Goal: Task Accomplishment & Management: Use online tool/utility

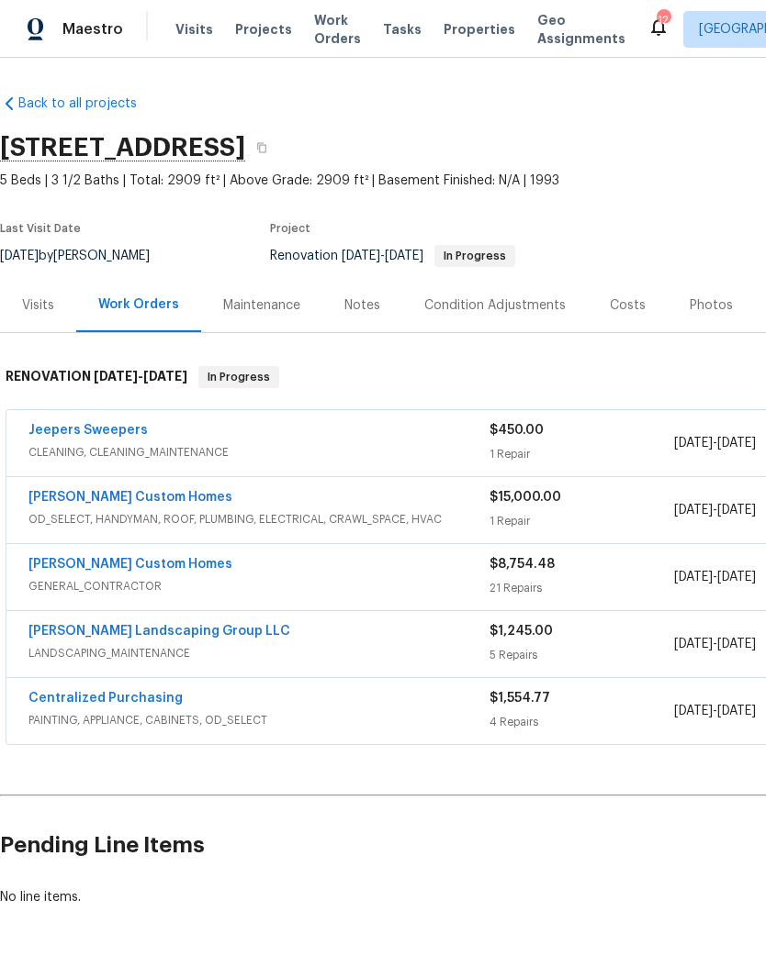
click at [620, 305] on div "Costs" at bounding box center [627, 305] width 36 height 18
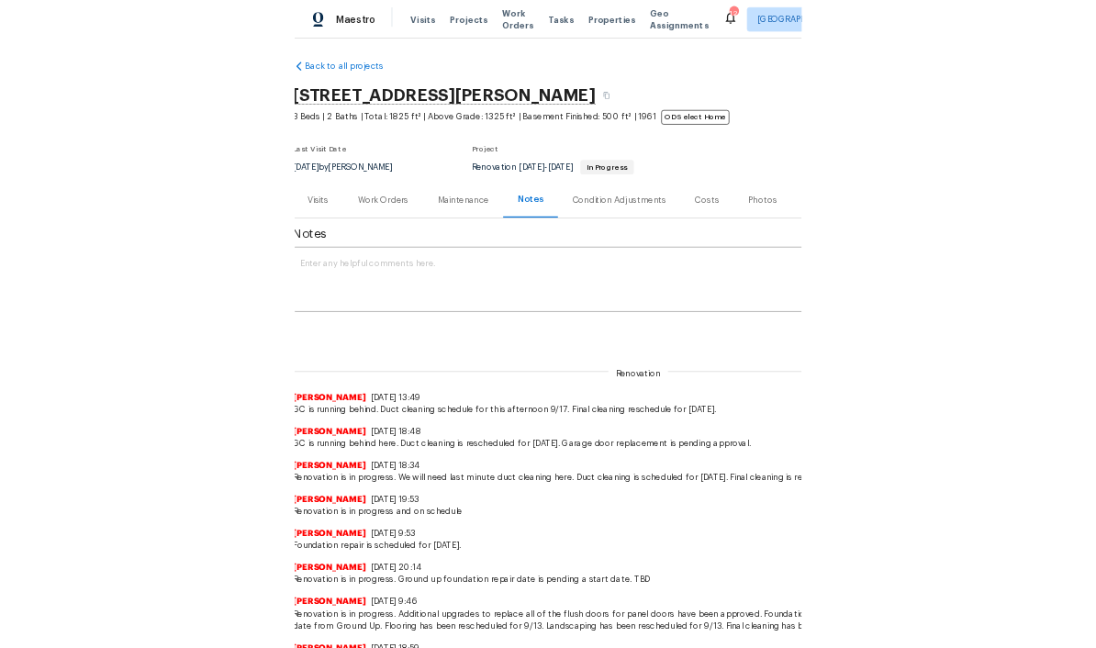
scroll to position [4, 0]
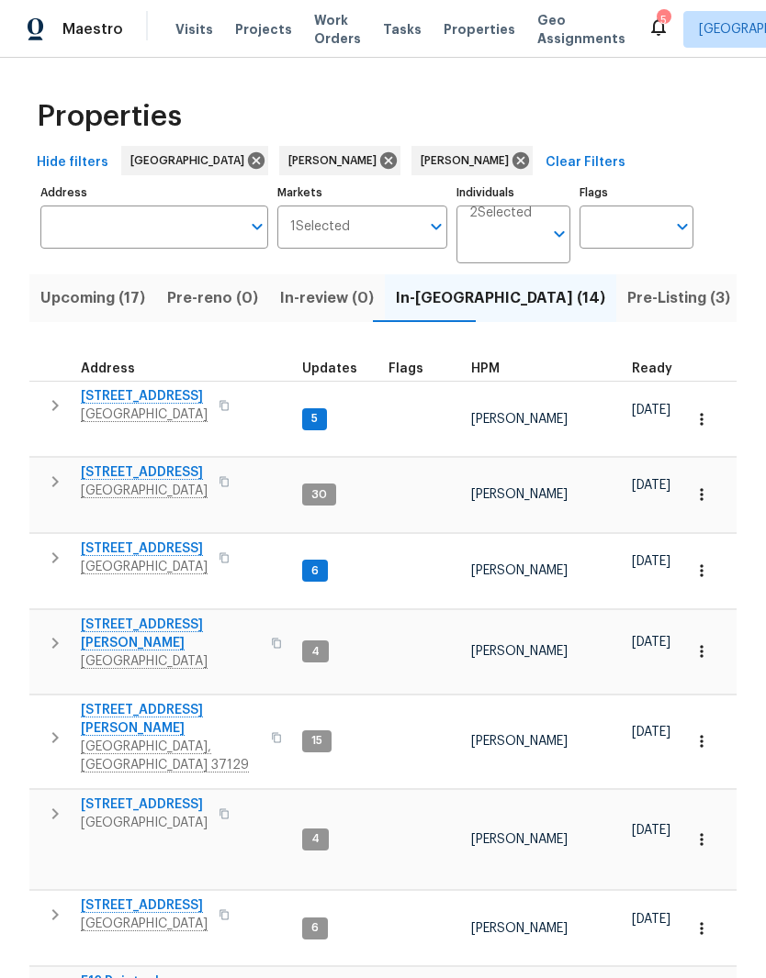
click at [194, 28] on span "Visits" at bounding box center [194, 29] width 38 height 18
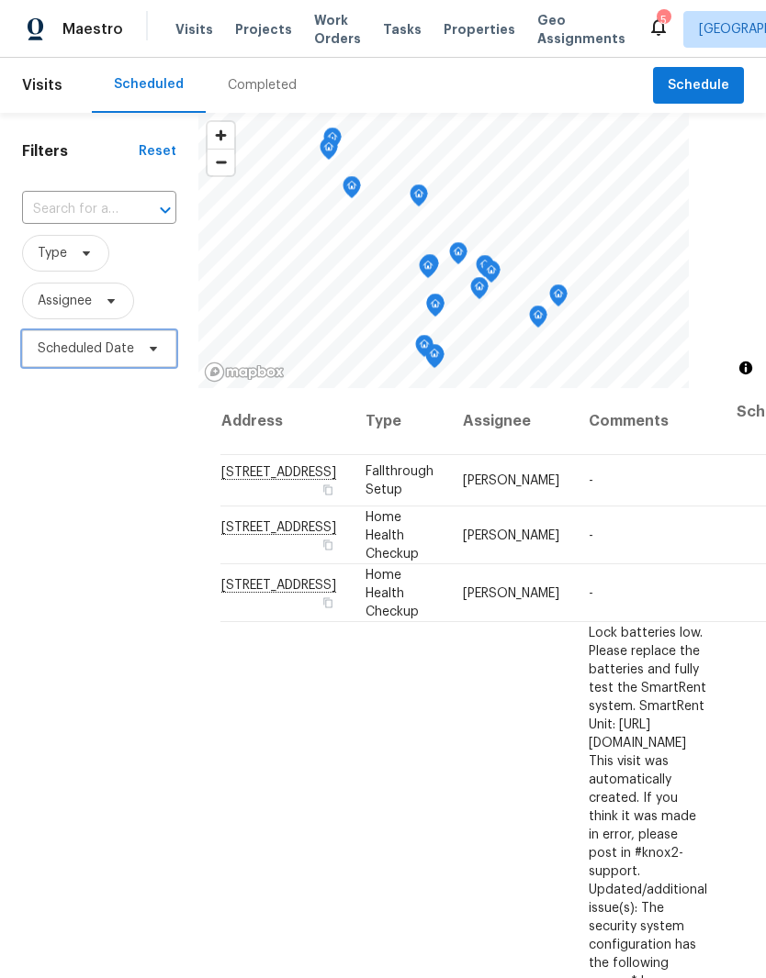
click at [156, 349] on icon at bounding box center [153, 348] width 15 height 15
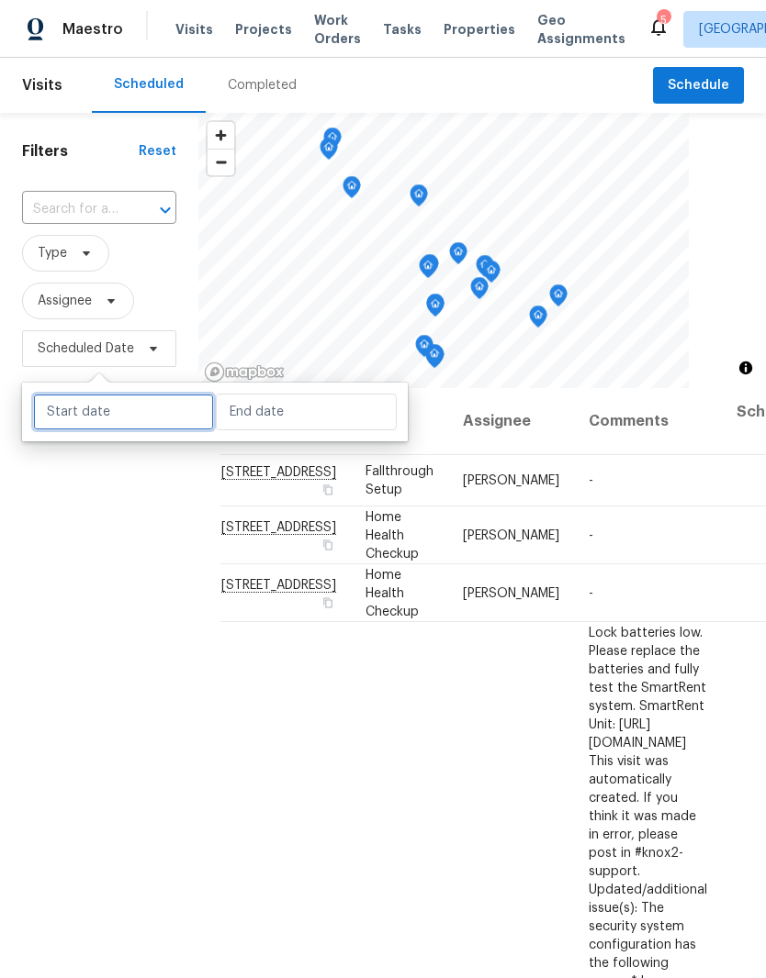
click at [171, 414] on input "text" at bounding box center [123, 412] width 181 height 37
select select "8"
select select "2025"
select select "9"
select select "2025"
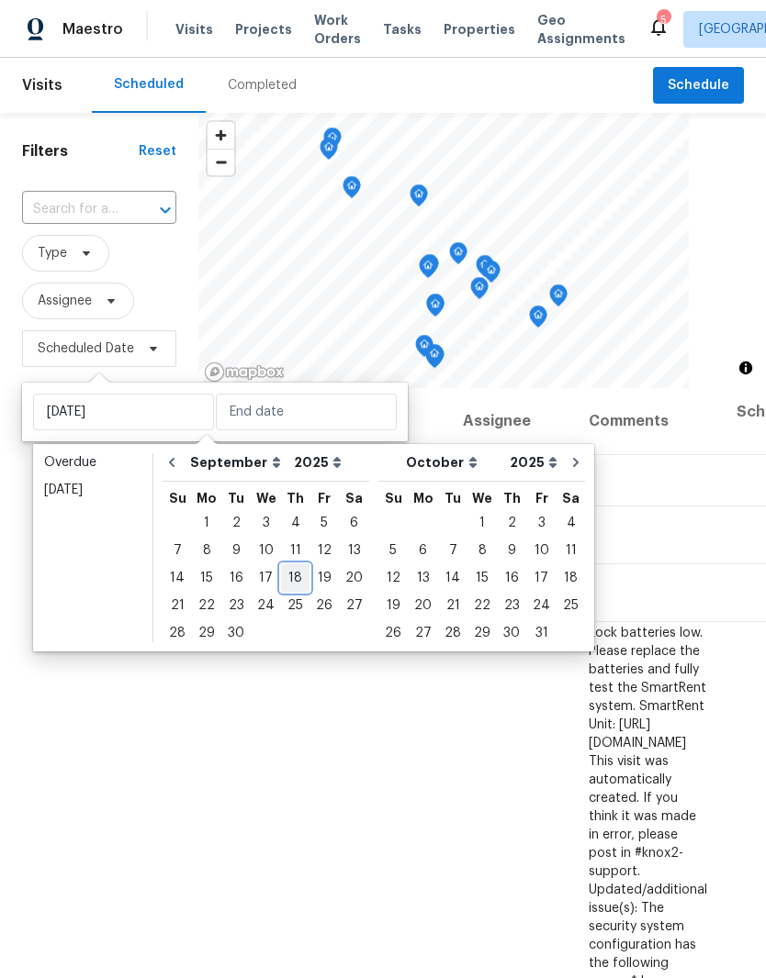
click at [297, 583] on div "18" at bounding box center [295, 578] width 28 height 26
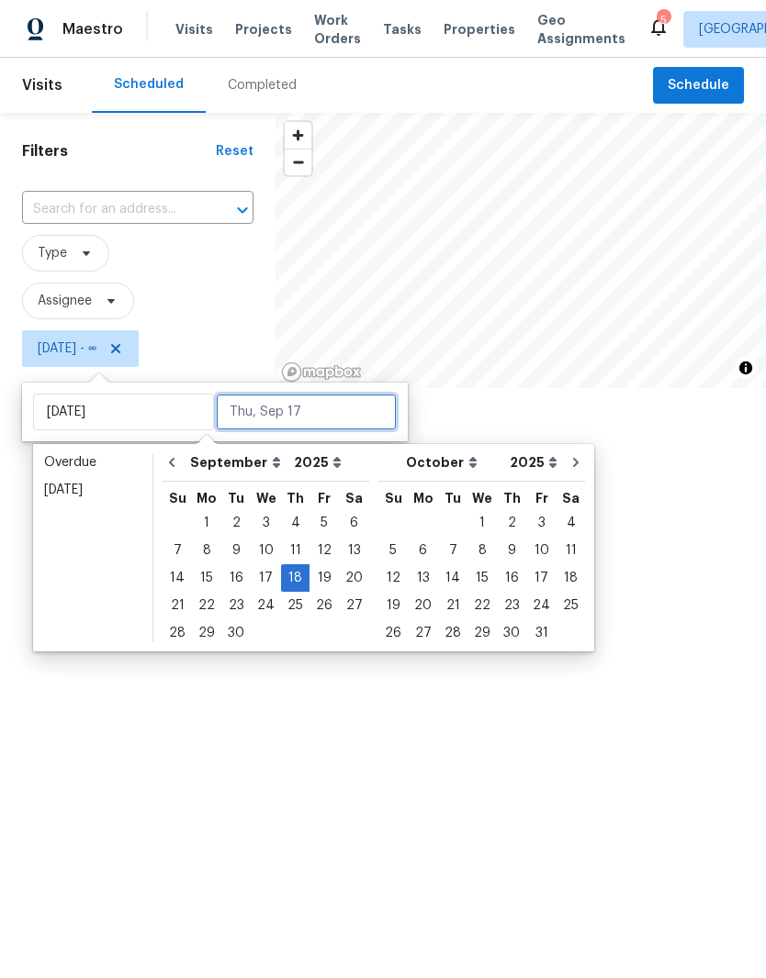
type input "Thu, Sep 18"
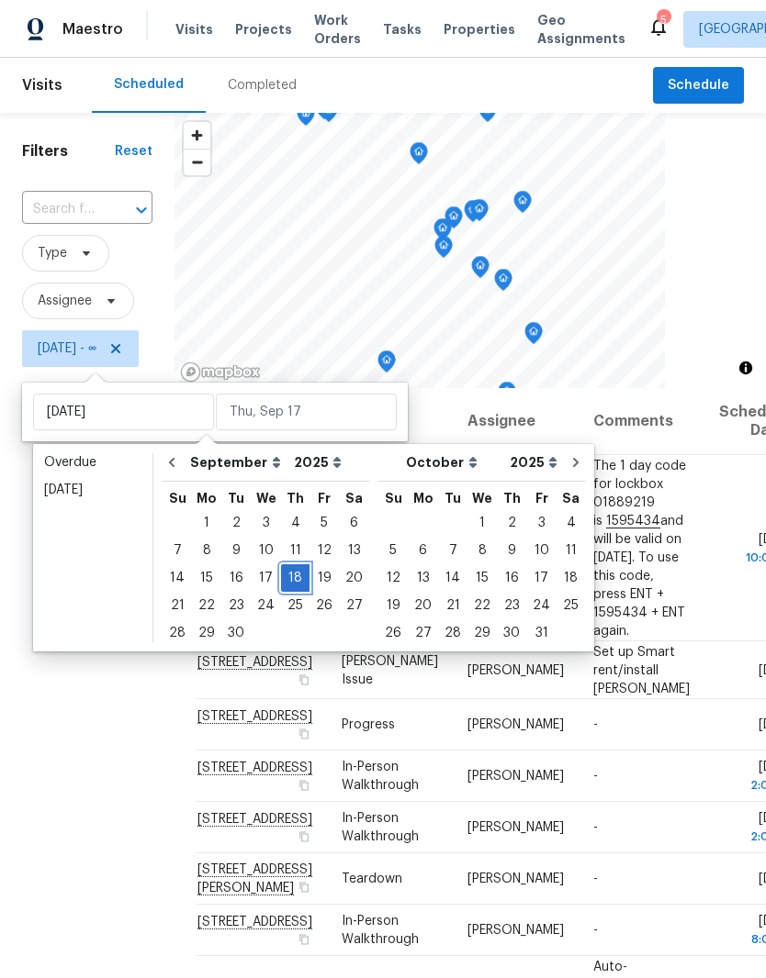
click at [296, 582] on div "18" at bounding box center [295, 578] width 28 height 26
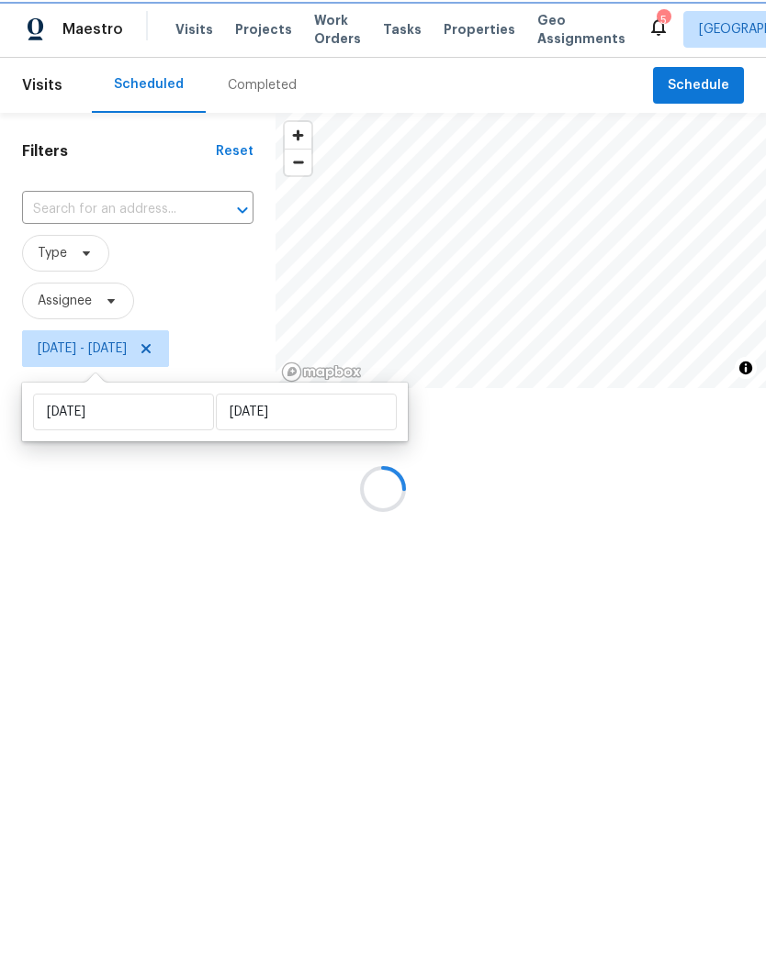
type input "Thu, Sep 18"
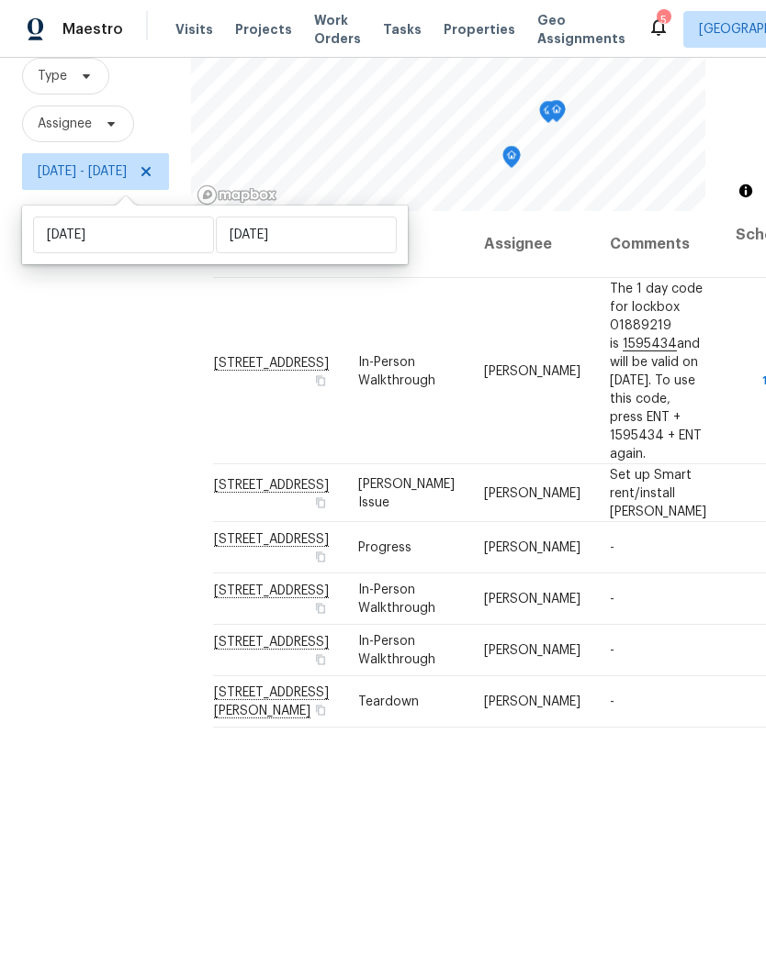
click at [0, 0] on span at bounding box center [0, 0] width 0 height 0
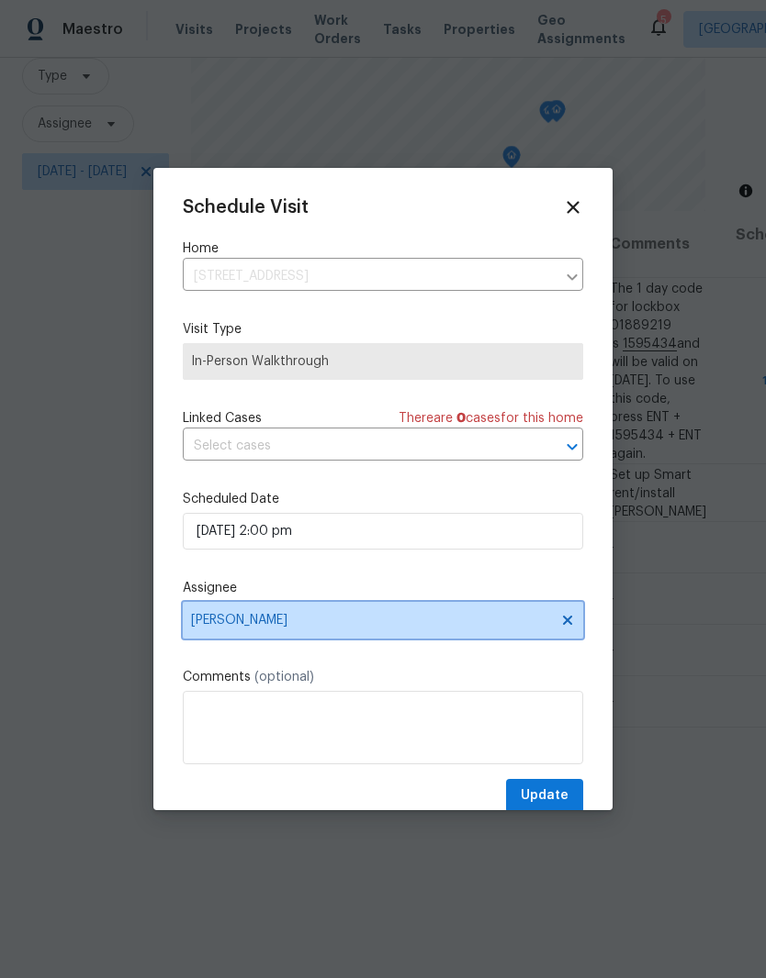
click at [563, 625] on icon at bounding box center [567, 620] width 9 height 9
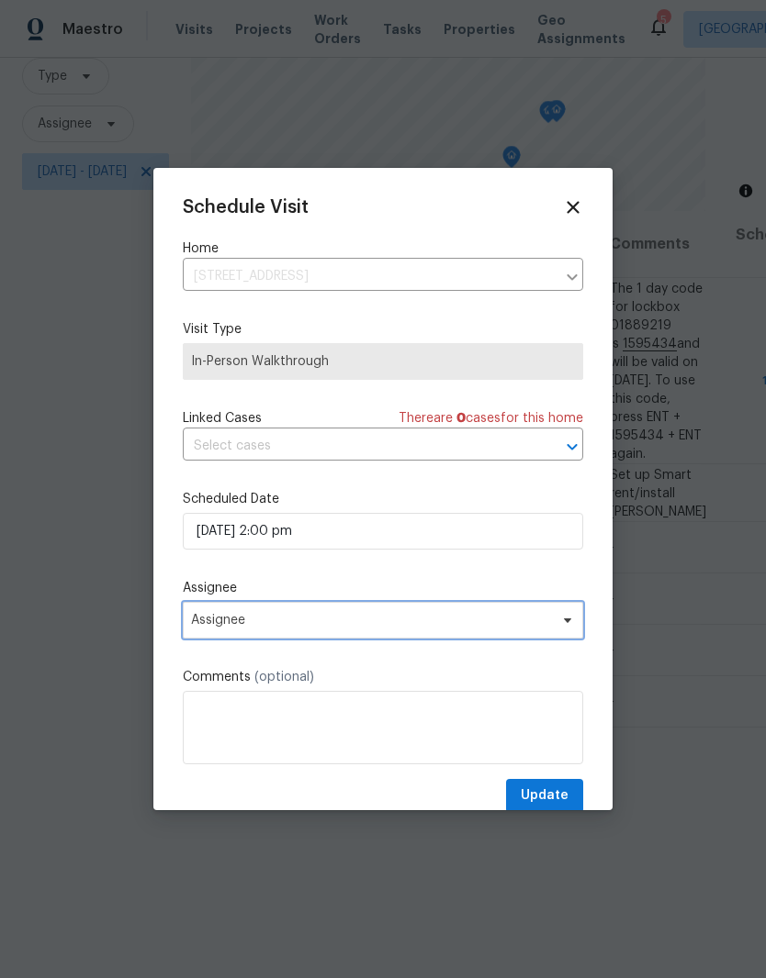
click at [453, 628] on span "Assignee" at bounding box center [371, 620] width 360 height 15
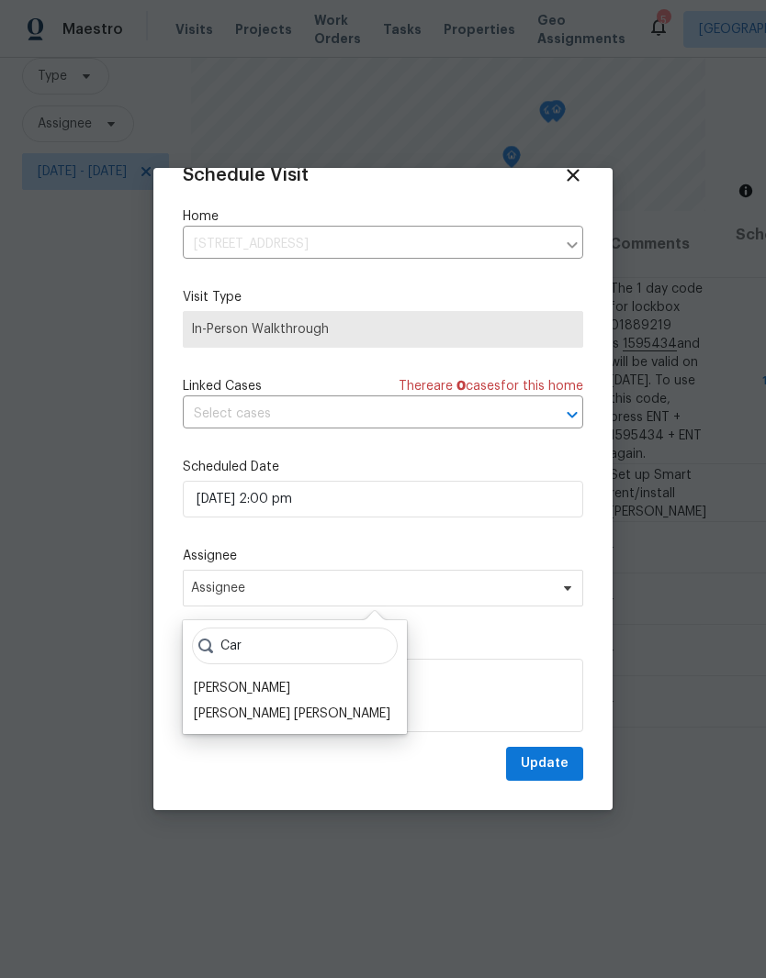
scroll to position [36, 0]
type input "Car"
click at [278, 688] on div "Carmen Childs" at bounding box center [242, 689] width 96 height 18
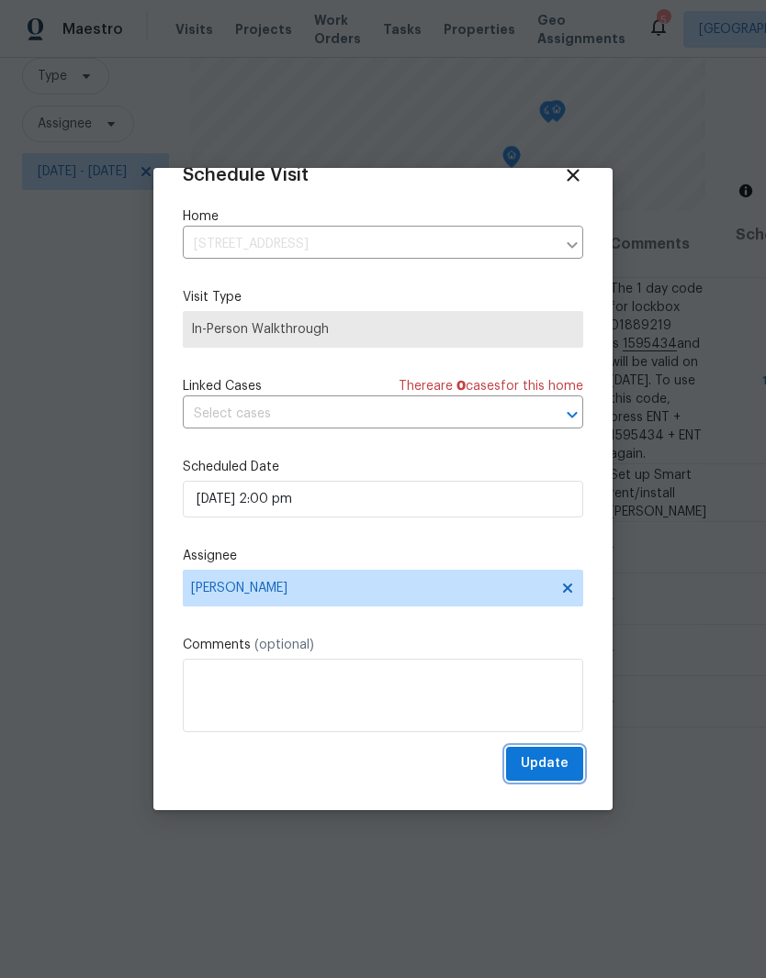
click at [569, 767] on button "Update" at bounding box center [544, 764] width 77 height 34
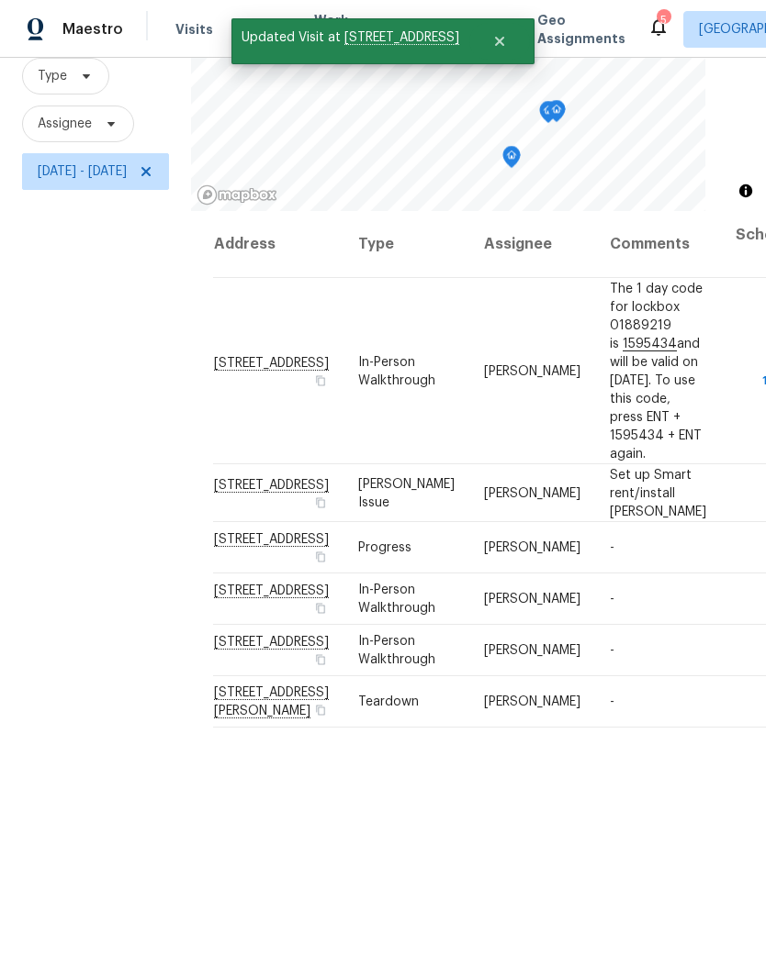
scroll to position [75, 0]
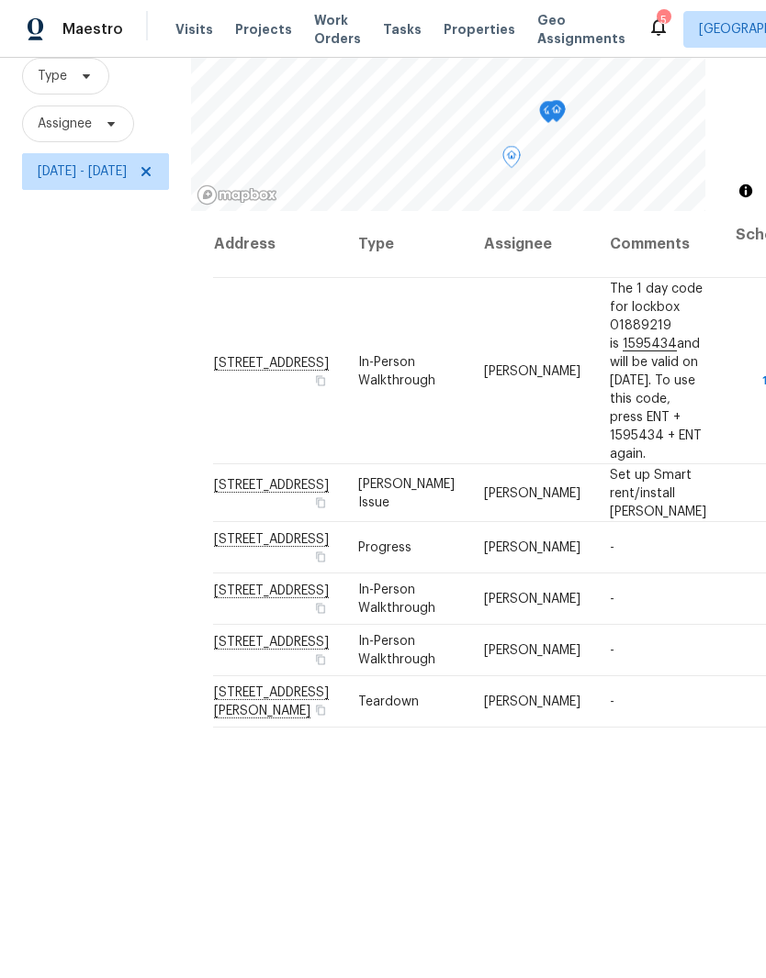
click at [0, 0] on icon at bounding box center [0, 0] width 0 height 0
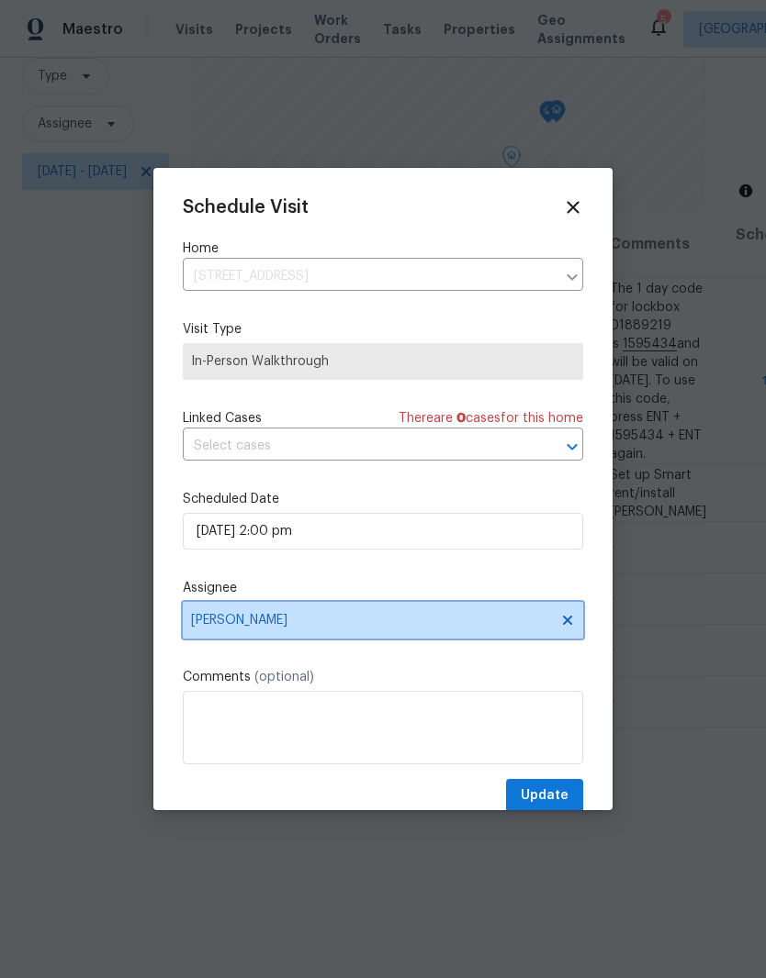
click at [564, 625] on icon at bounding box center [567, 620] width 9 height 9
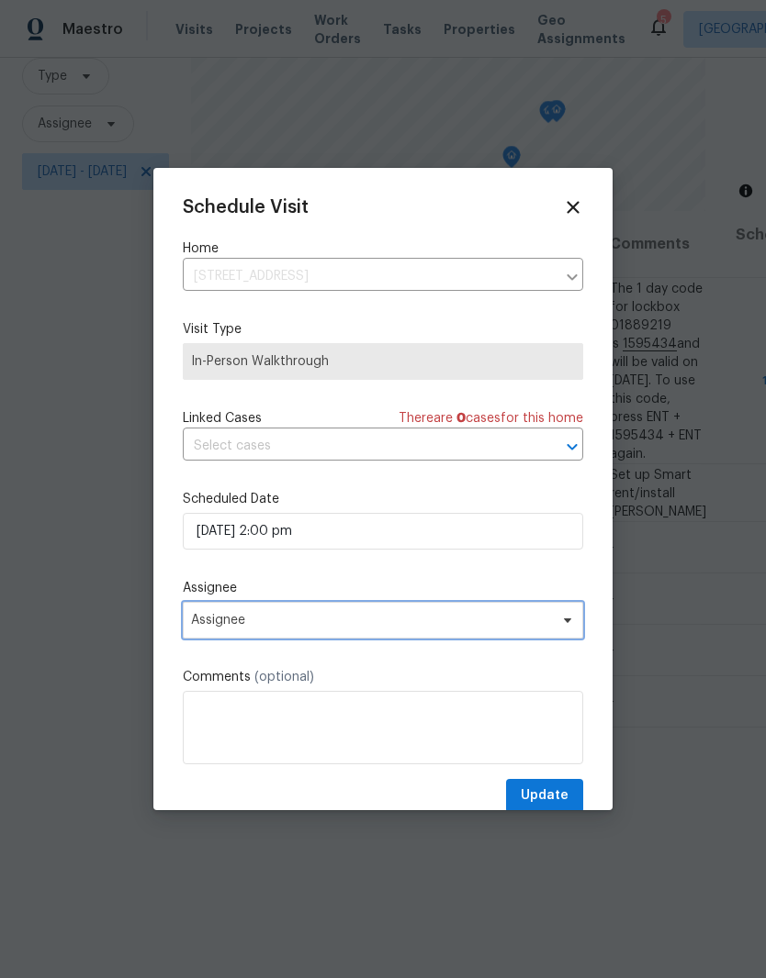
click at [499, 623] on span "Assignee" at bounding box center [371, 620] width 360 height 15
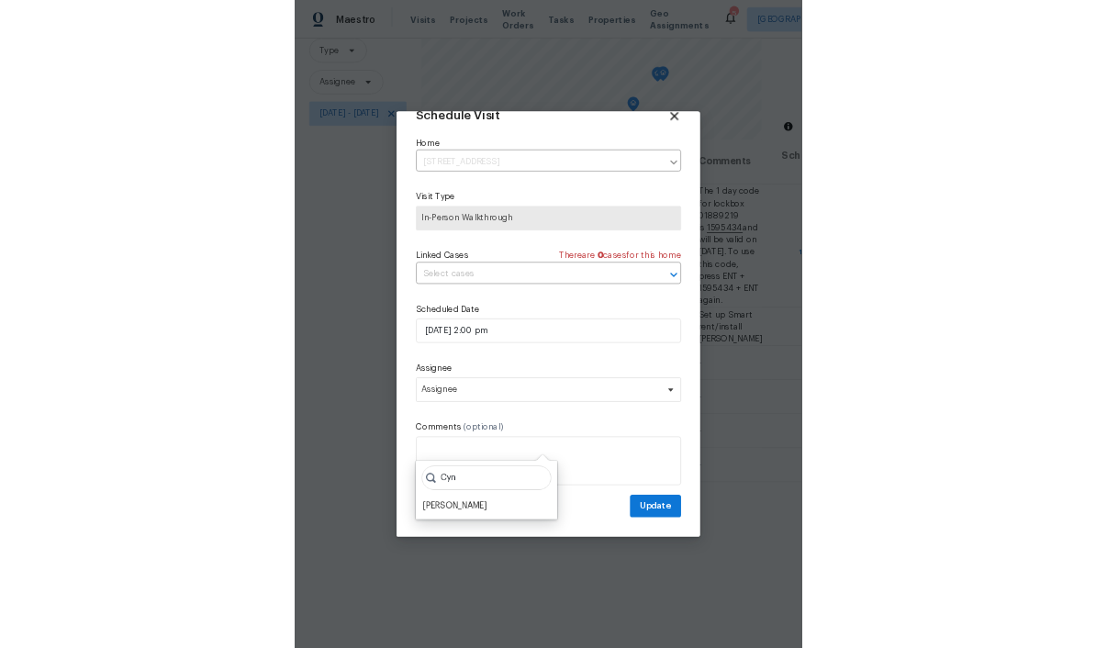
scroll to position [36, 0]
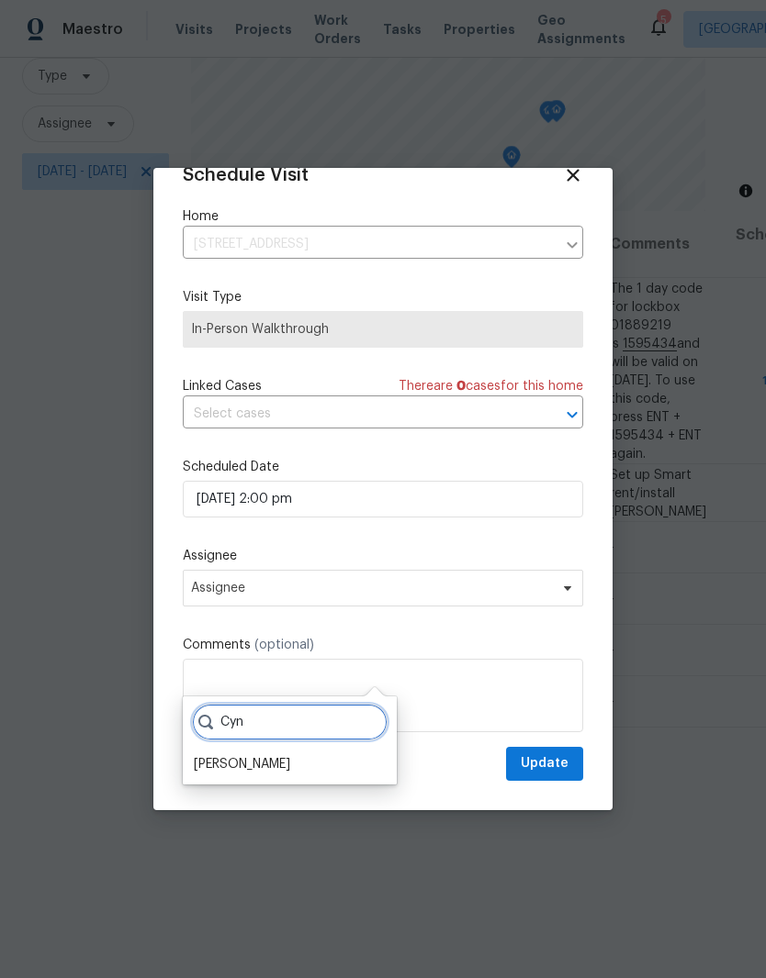
type input "Cyn"
click at [290, 755] on div "[PERSON_NAME]" at bounding box center [242, 764] width 96 height 18
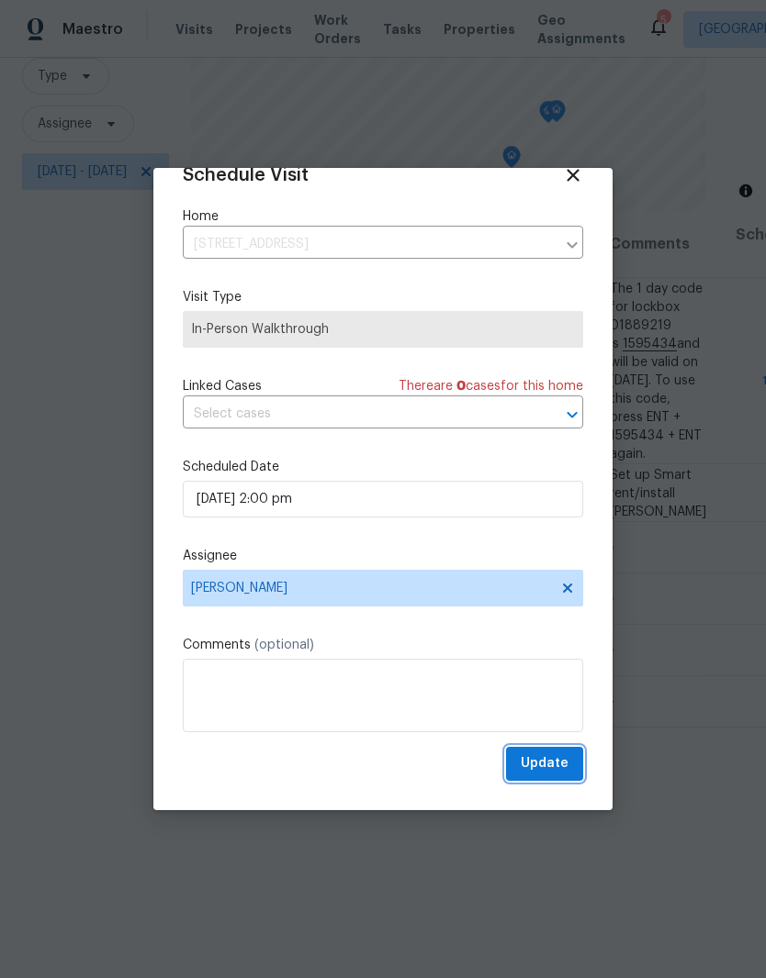
click at [561, 761] on span "Update" at bounding box center [544, 764] width 48 height 23
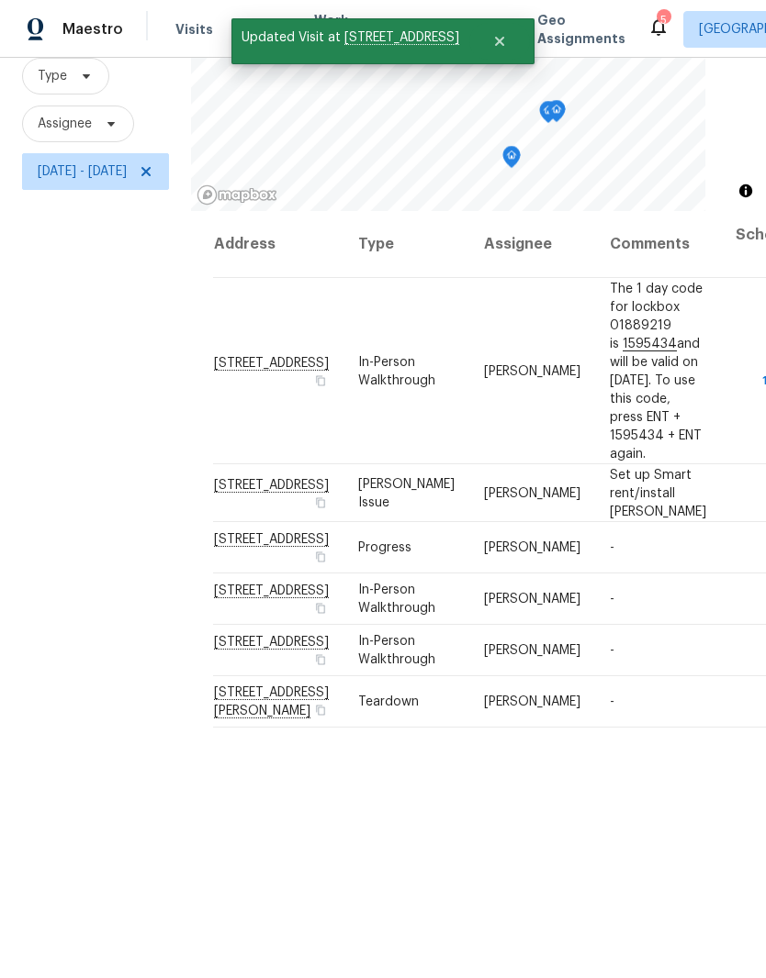
click at [0, 0] on icon at bounding box center [0, 0] width 0 height 0
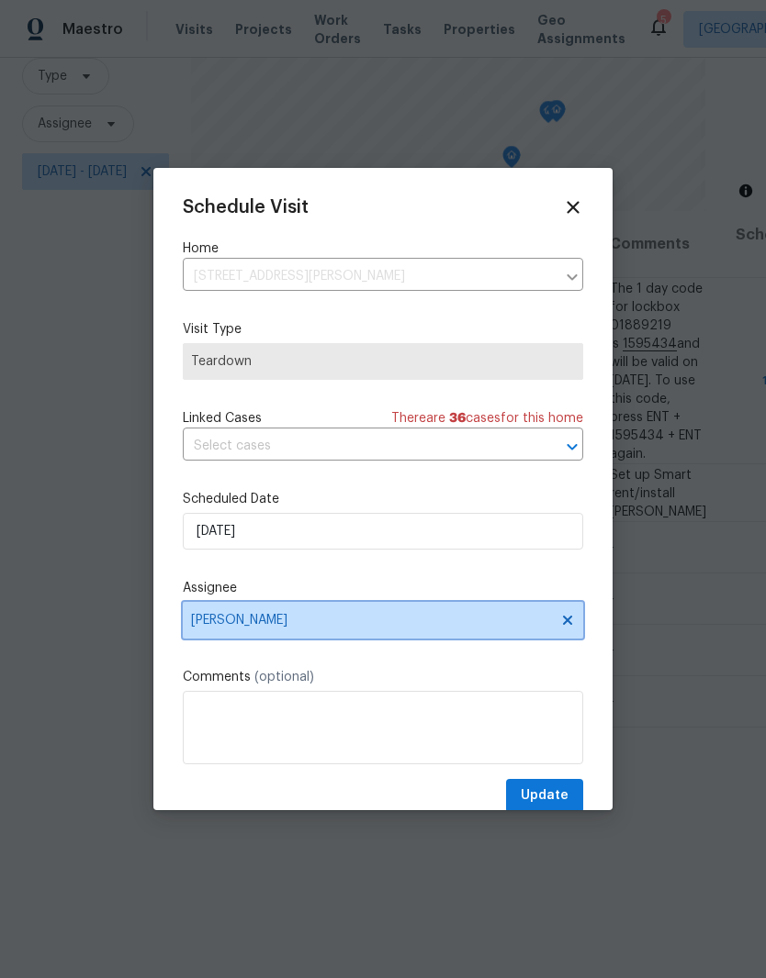
click at [569, 625] on icon at bounding box center [567, 620] width 9 height 9
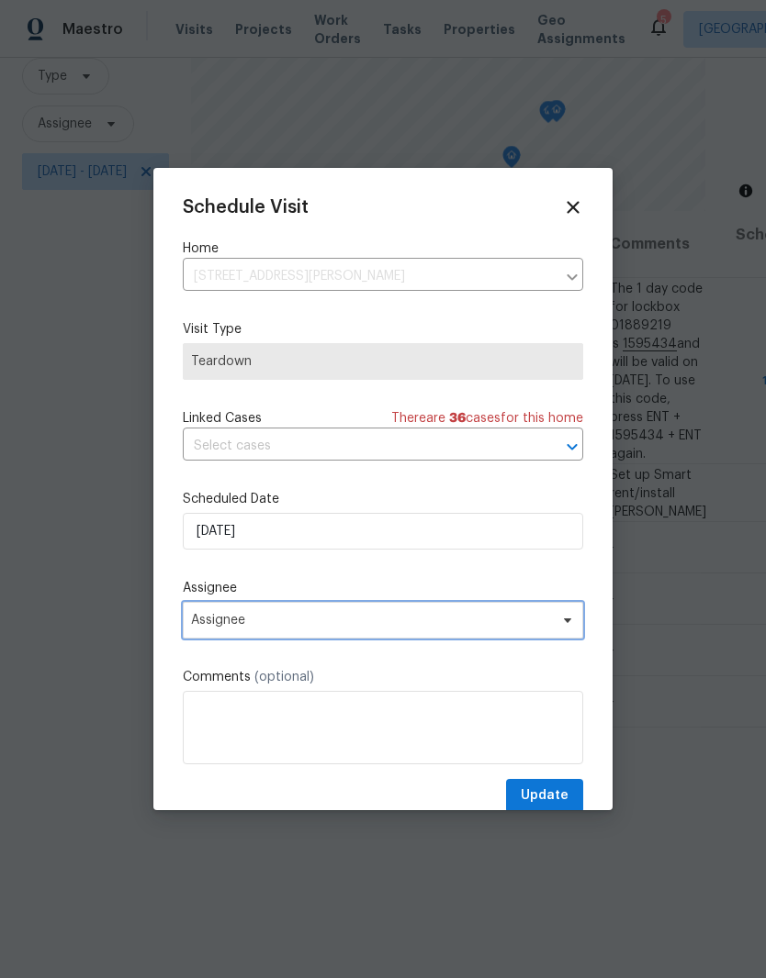
click at [450, 619] on span "Assignee" at bounding box center [371, 620] width 360 height 15
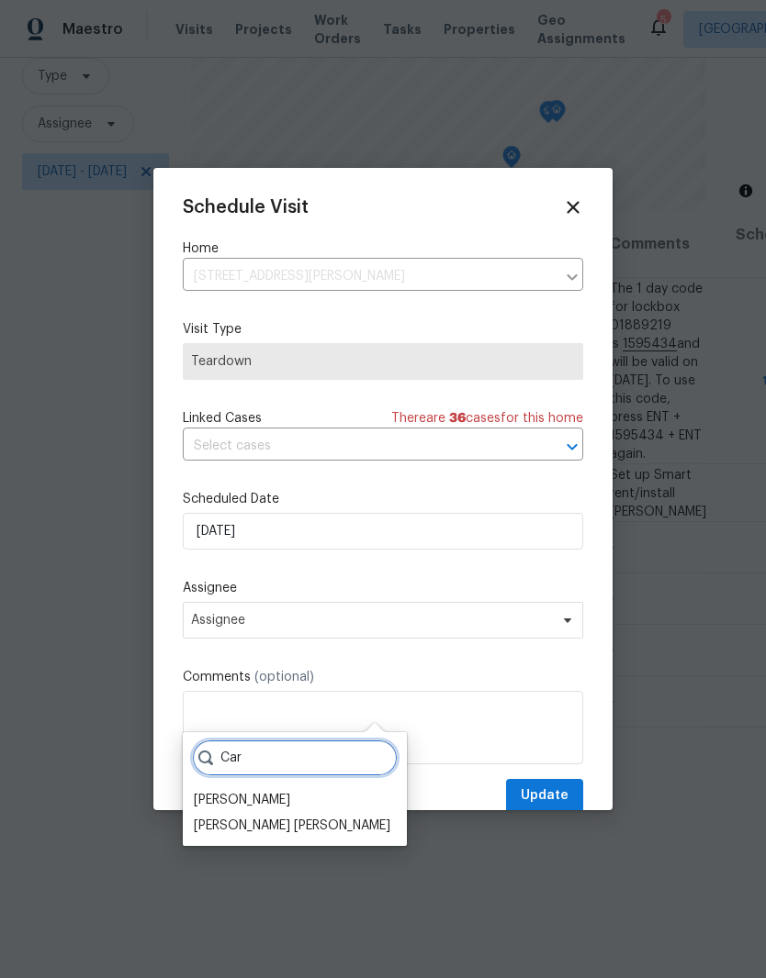
type input "Car"
click at [281, 791] on div "Carmen Childs" at bounding box center [242, 800] width 96 height 18
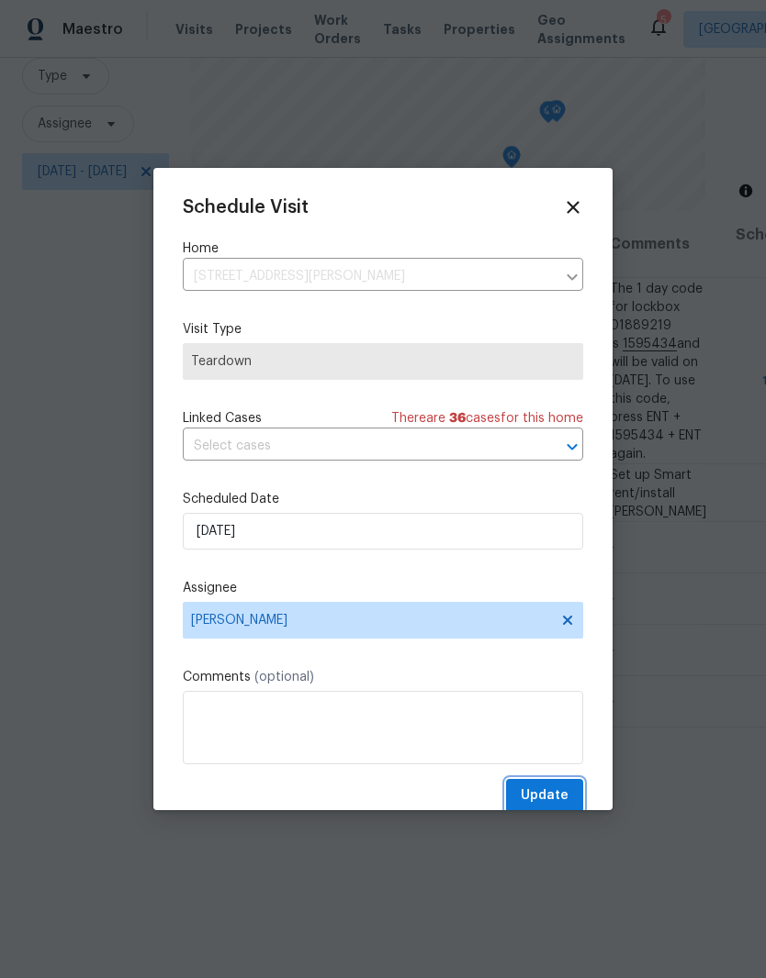
click at [564, 797] on span "Update" at bounding box center [544, 796] width 48 height 23
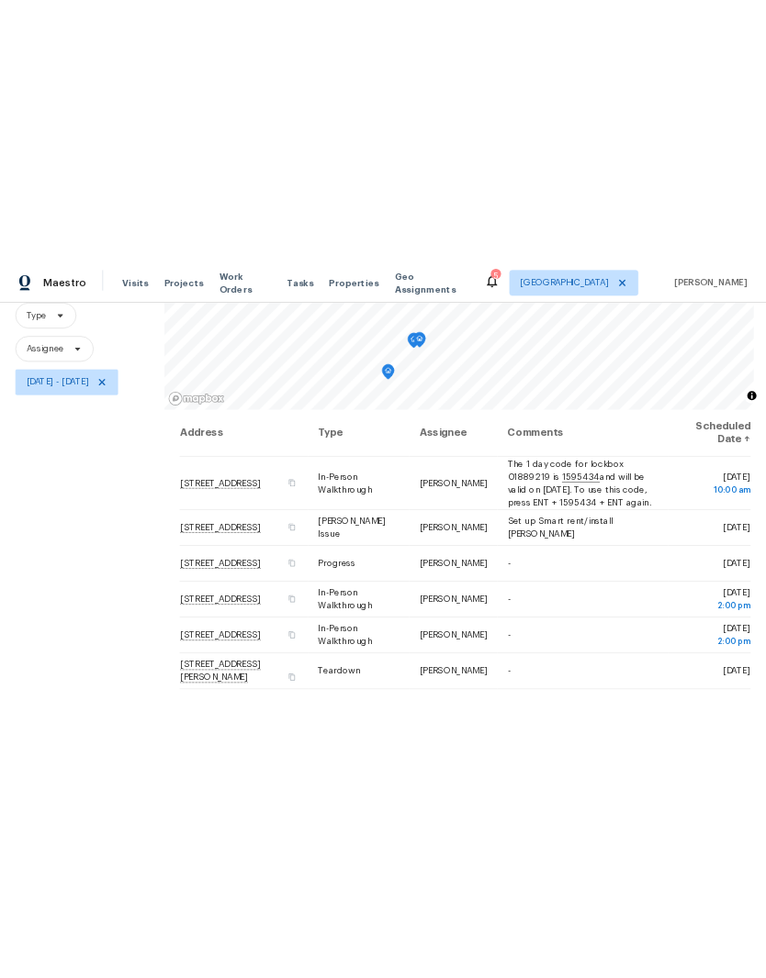
scroll to position [0, 0]
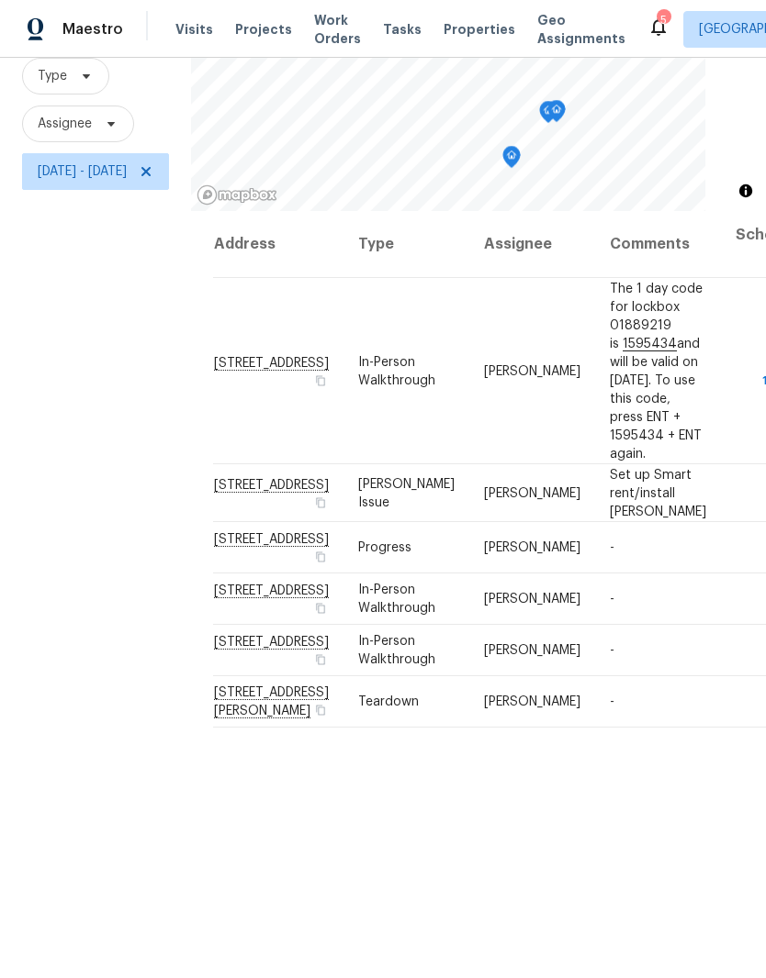
click at [458, 33] on span "Properties" at bounding box center [479, 29] width 72 height 18
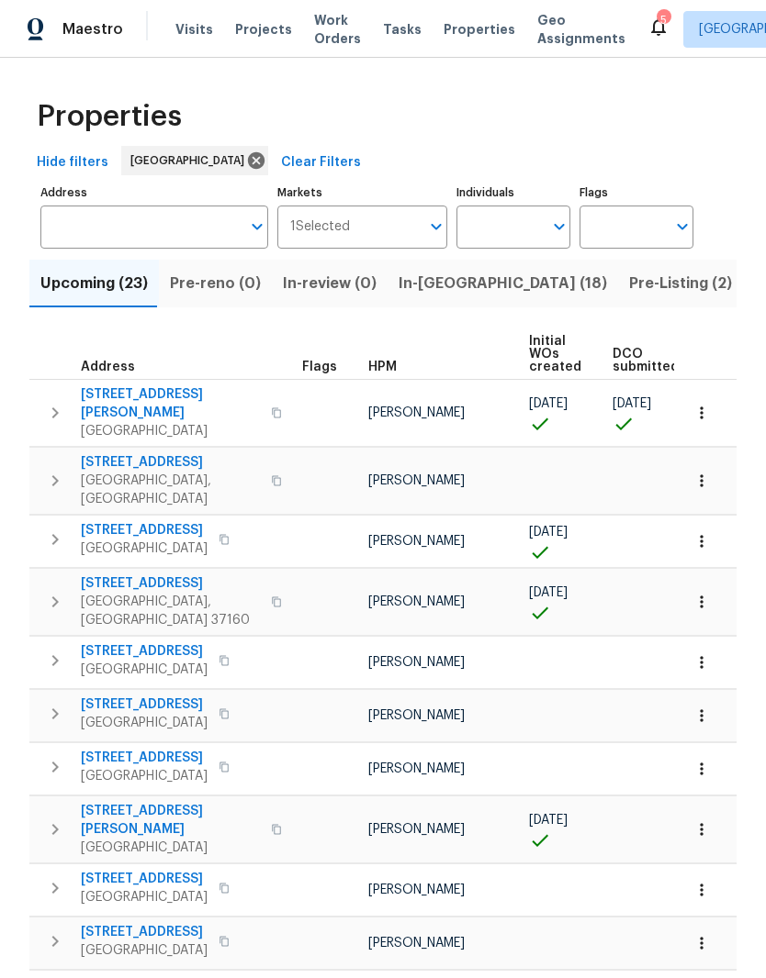
click at [530, 231] on input "Individuals" at bounding box center [499, 227] width 86 height 43
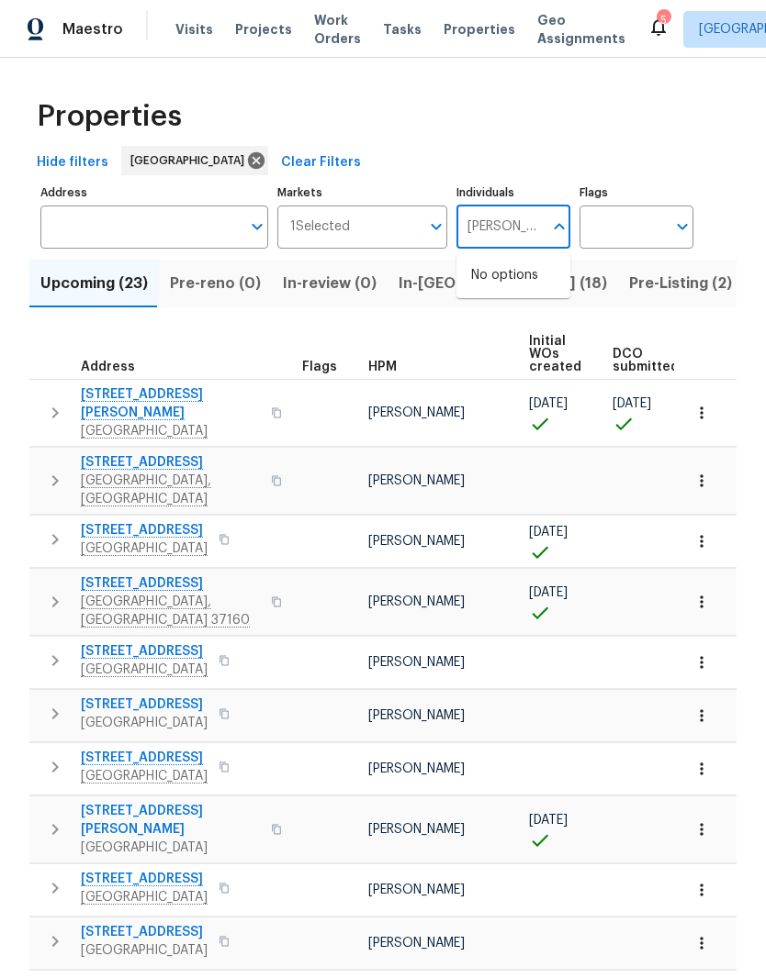
type input "[PERSON_NAME]"
click at [493, 286] on input "checkbox" at bounding box center [490, 285] width 39 height 39
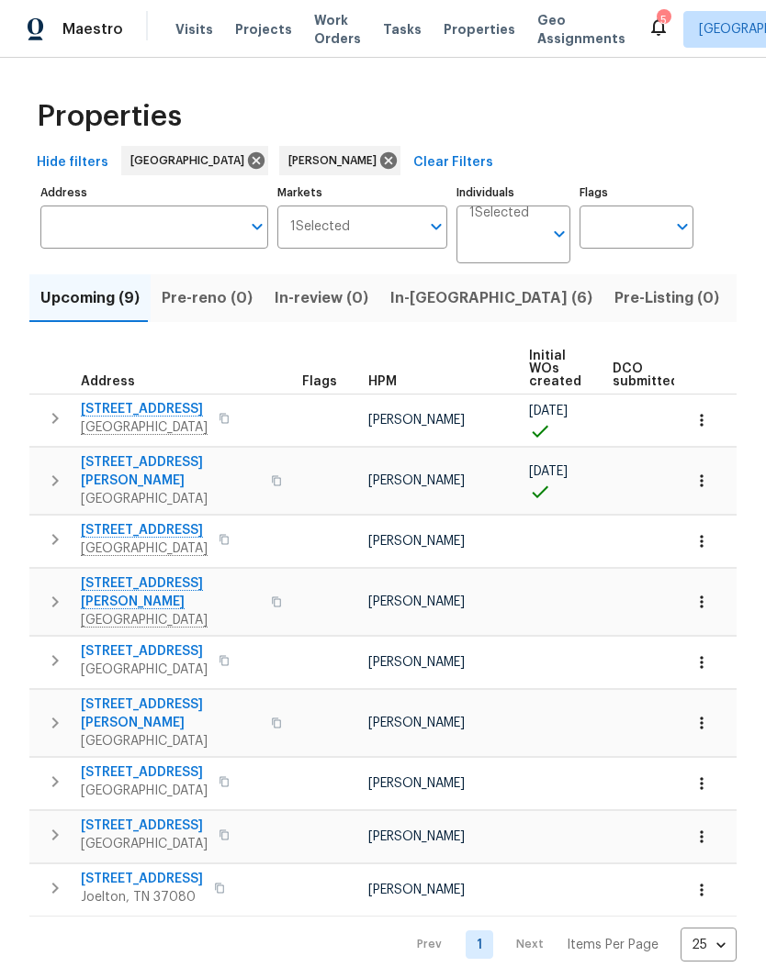
click at [408, 306] on span "In-reno (6)" at bounding box center [491, 298] width 202 height 26
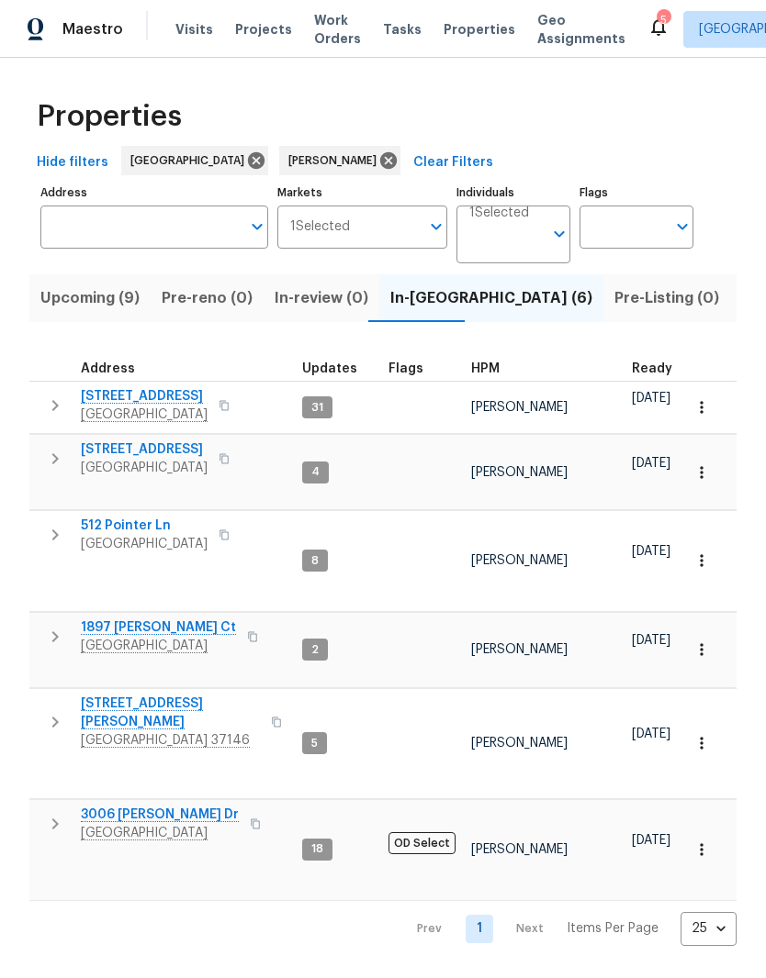
click at [160, 619] on span "1897 Sherman Ct" at bounding box center [158, 628] width 155 height 18
click at [167, 695] on span "[STREET_ADDRESS][PERSON_NAME]" at bounding box center [170, 713] width 179 height 37
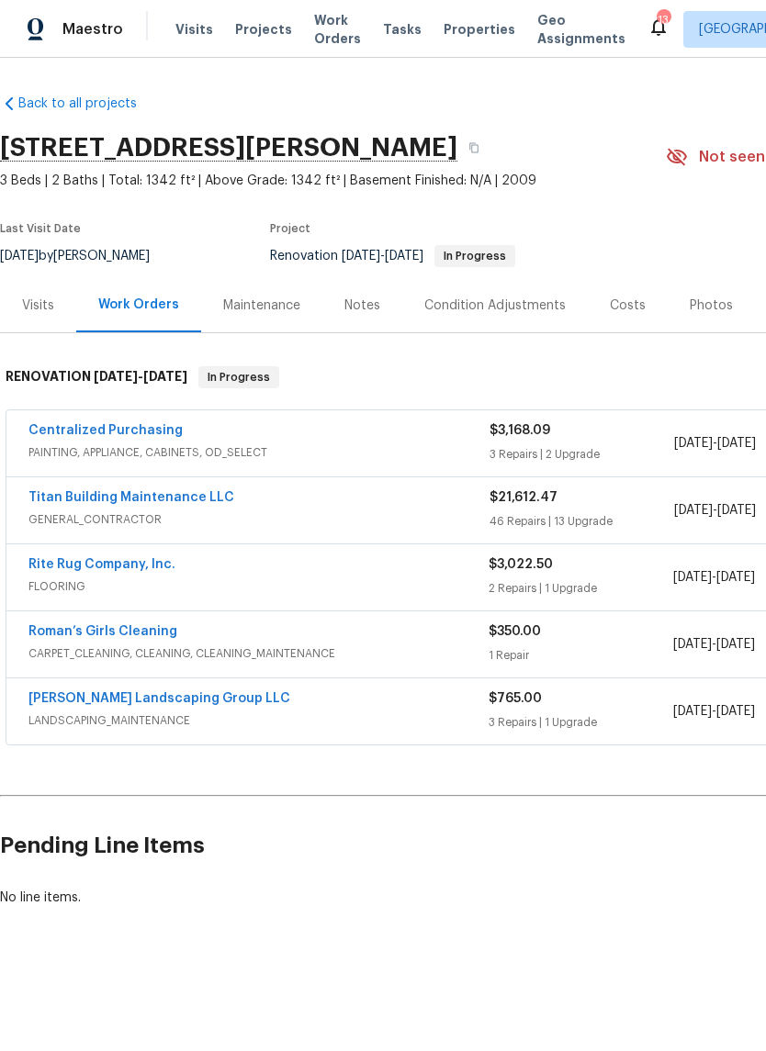
click at [200, 500] on link "Titan Building Maintenance LLC" at bounding box center [131, 497] width 206 height 13
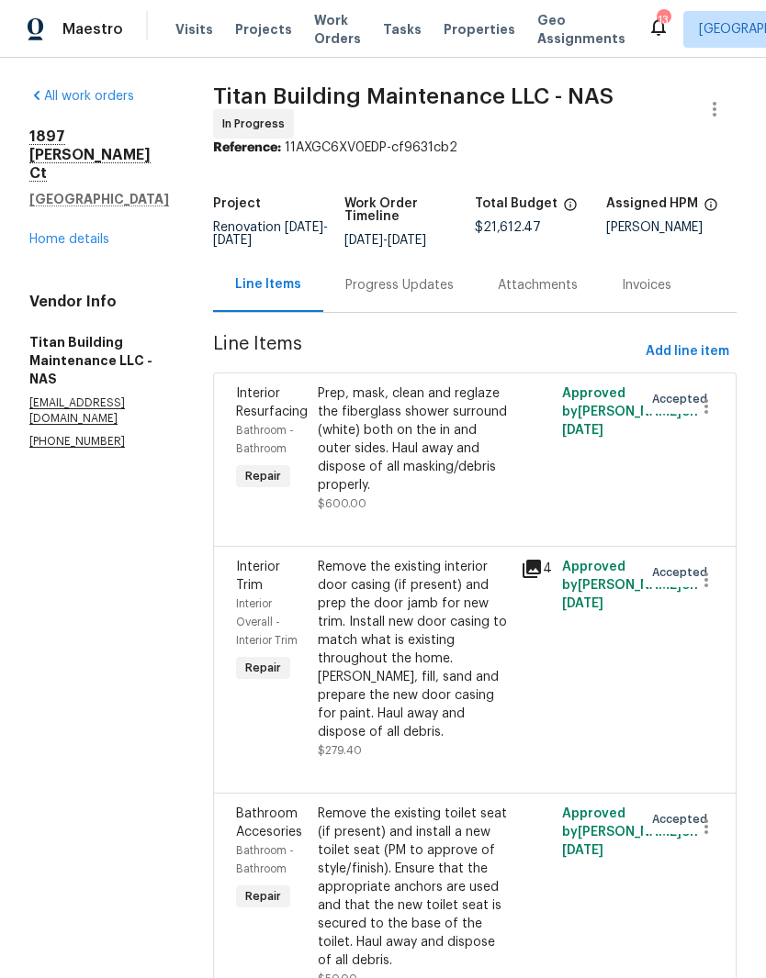
scroll to position [-1, 0]
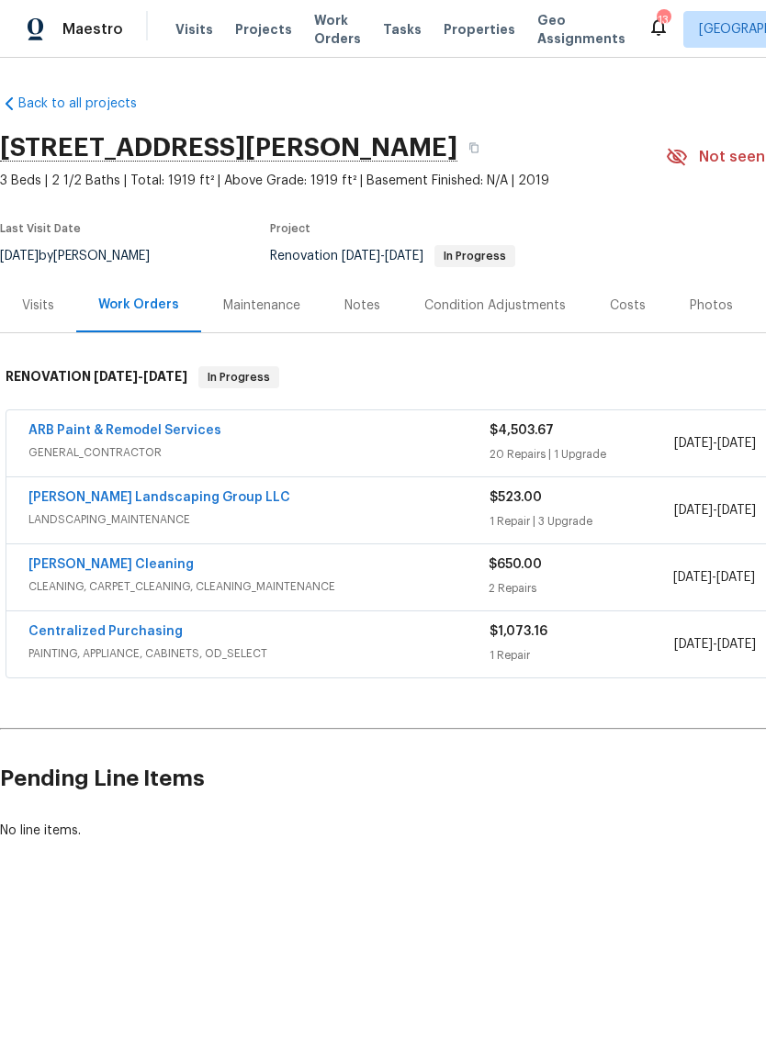
click at [188, 501] on link "[PERSON_NAME] Landscaping Group LLC" at bounding box center [159, 497] width 262 height 13
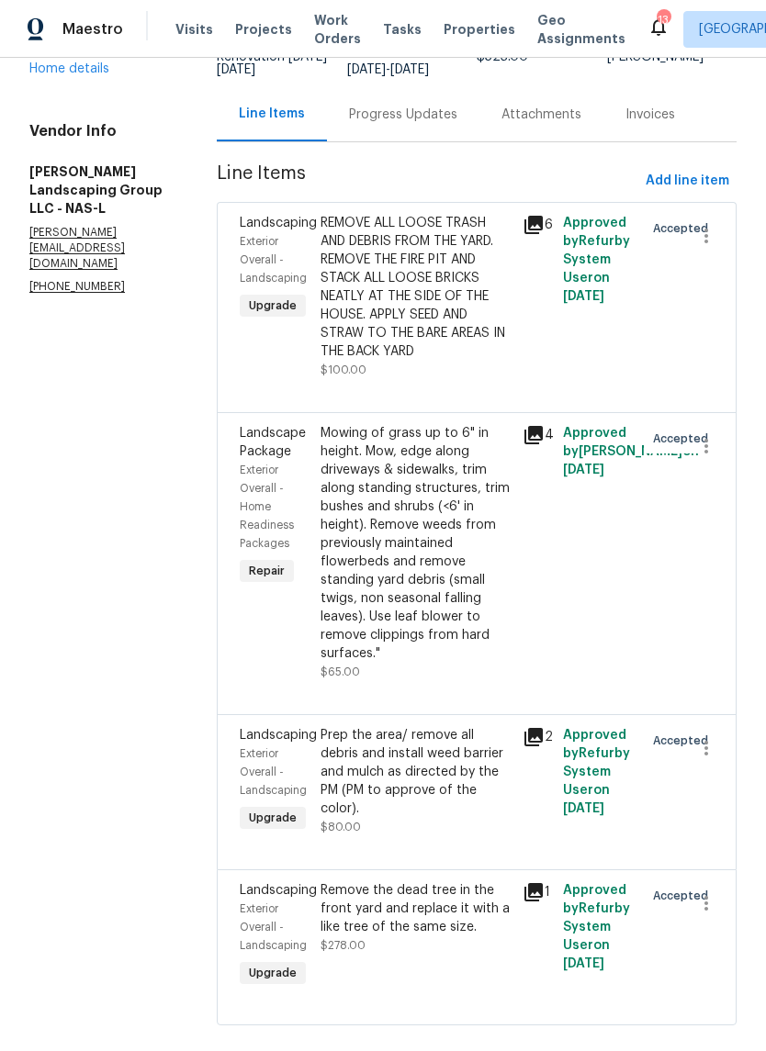
scroll to position [45, 0]
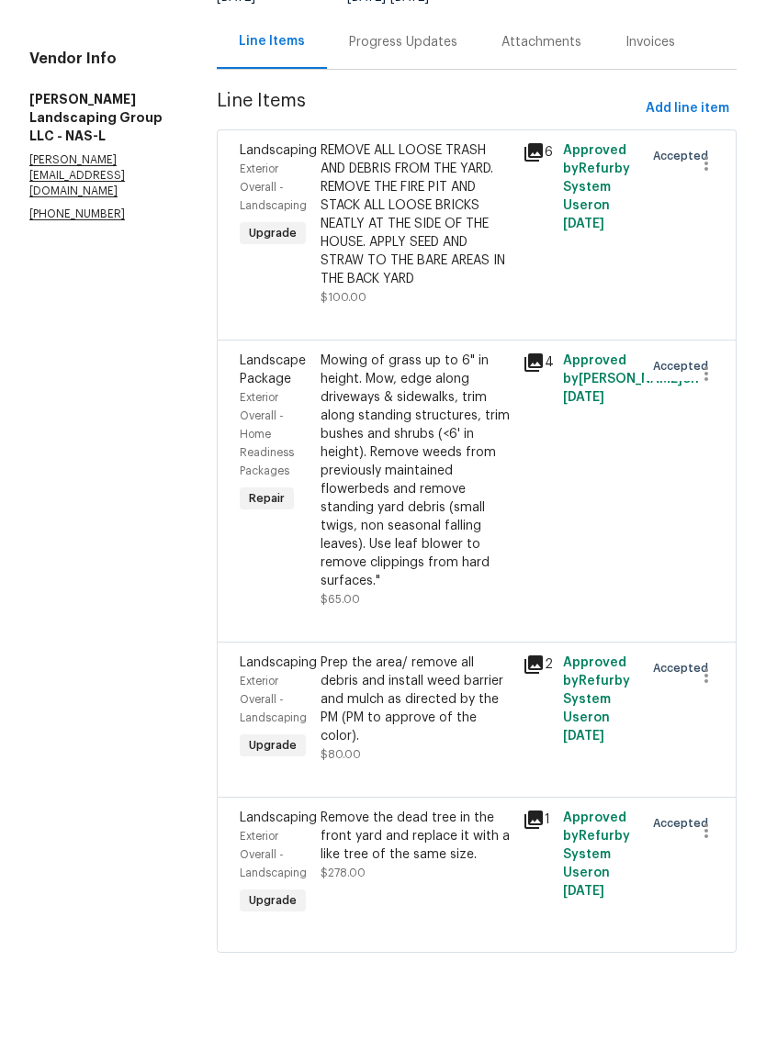
click at [493, 881] on div "Remove the dead tree in the front yard and replace it with a like tree of the s…" at bounding box center [415, 908] width 191 height 55
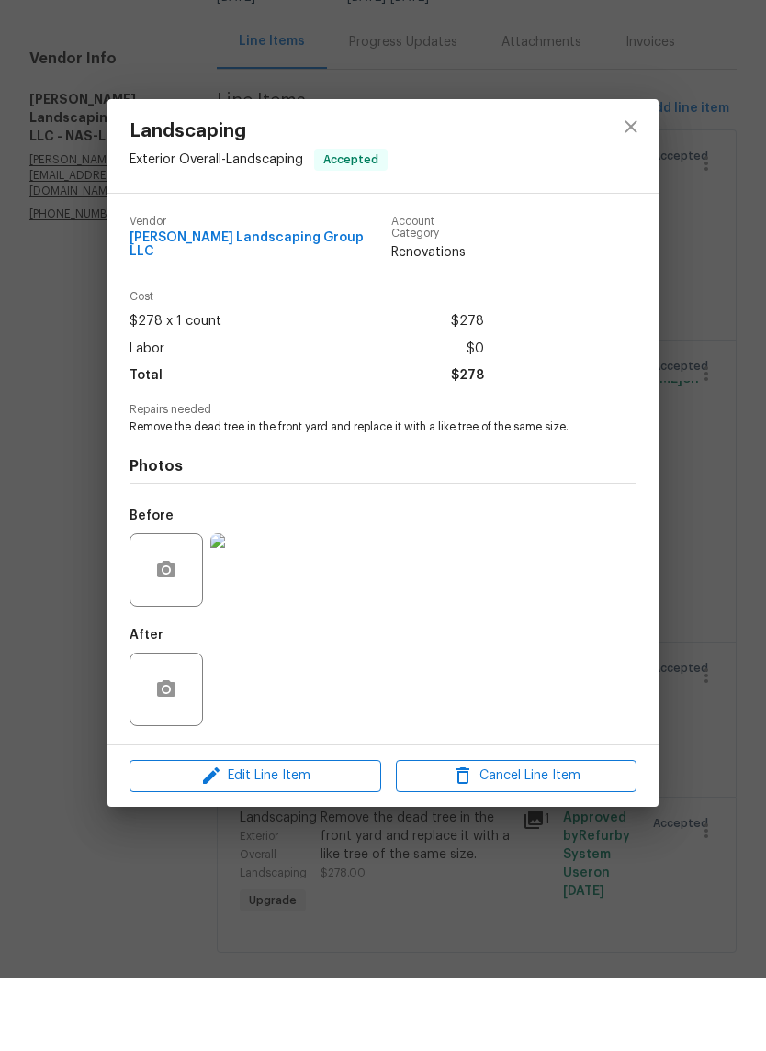
click at [256, 606] on img at bounding box center [246, 642] width 73 height 73
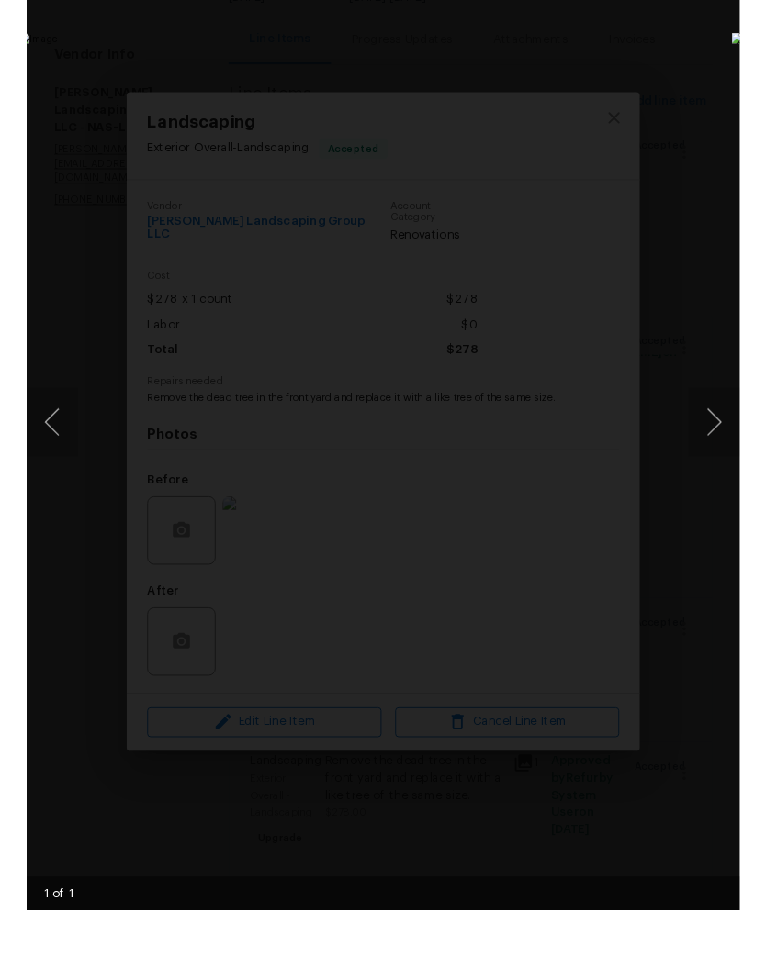
scroll to position [75, 0]
